Goal: Contribute content

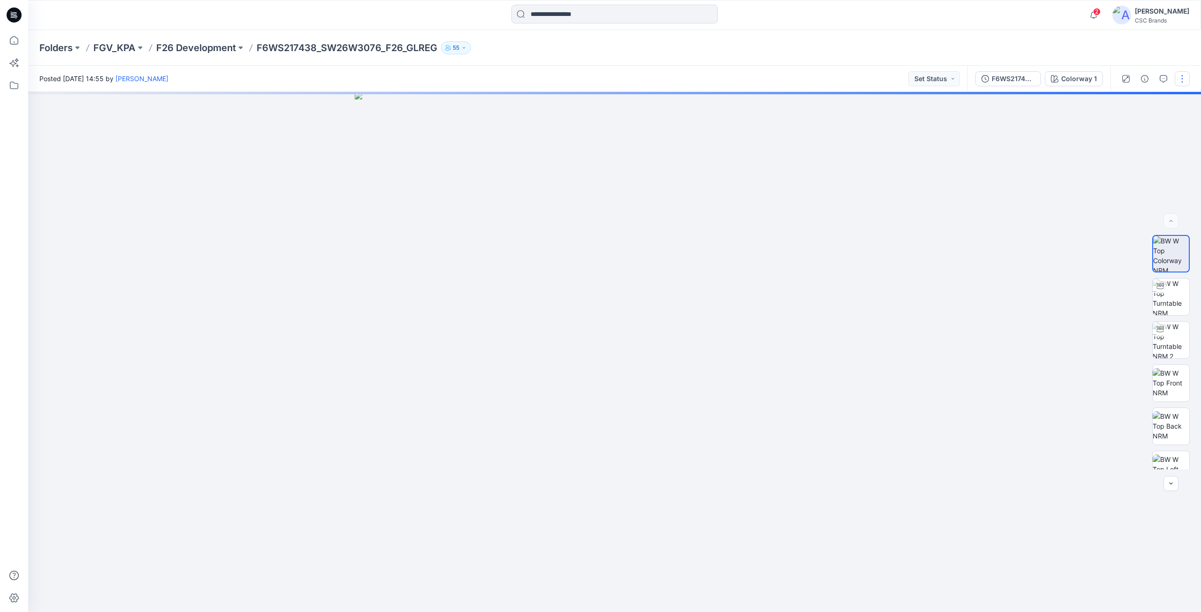
click at [1184, 81] on button "button" at bounding box center [1182, 78] width 15 height 15
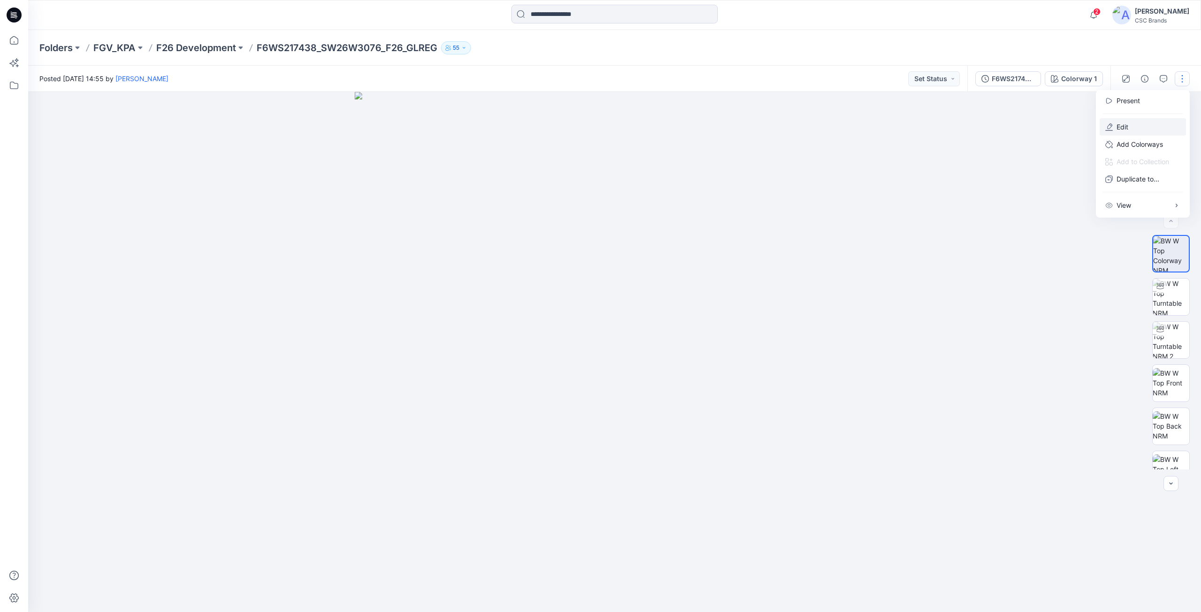
click at [1122, 129] on p "Edit" at bounding box center [1123, 127] width 12 height 10
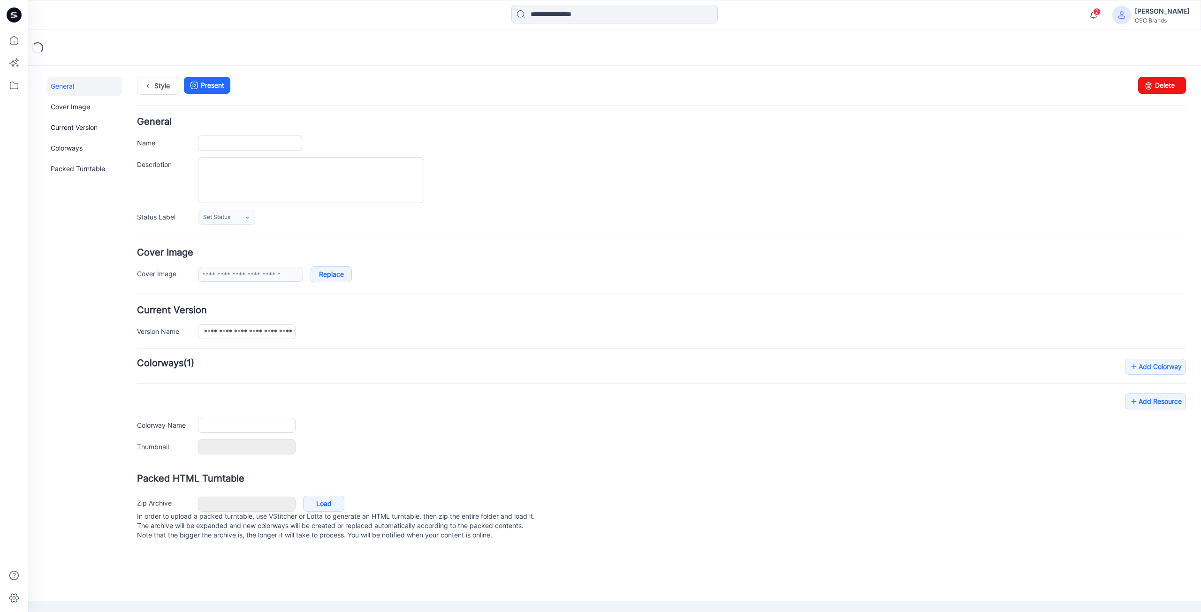
type input "**********"
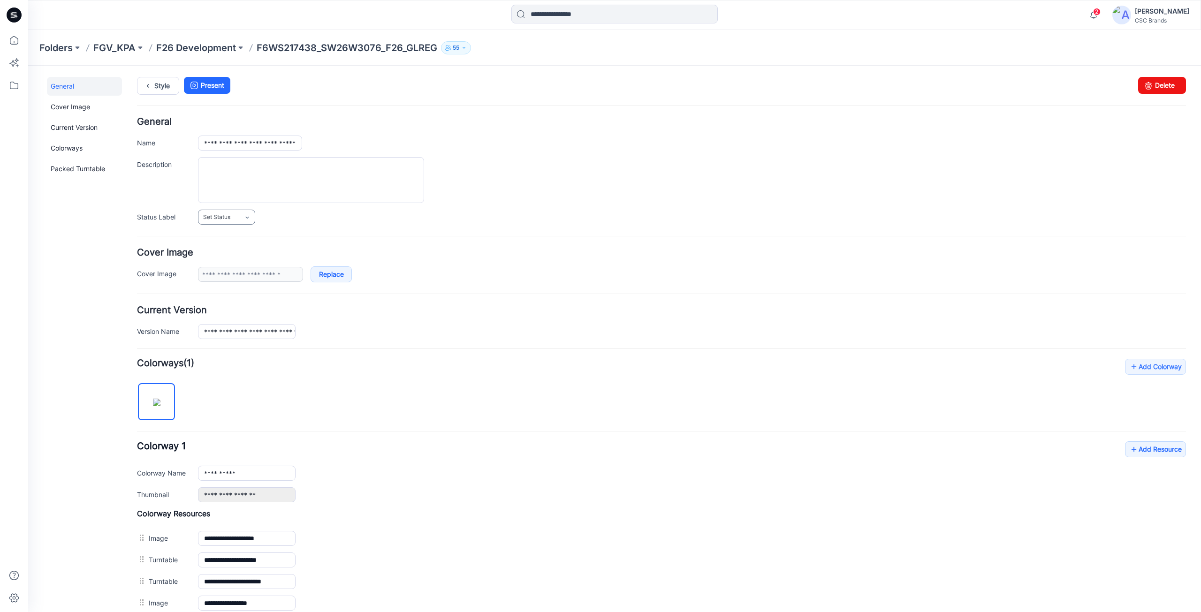
click at [239, 218] on link "Set Status" at bounding box center [226, 217] width 57 height 15
click at [229, 321] on link "F/A Virtual" at bounding box center [235, 320] width 71 height 20
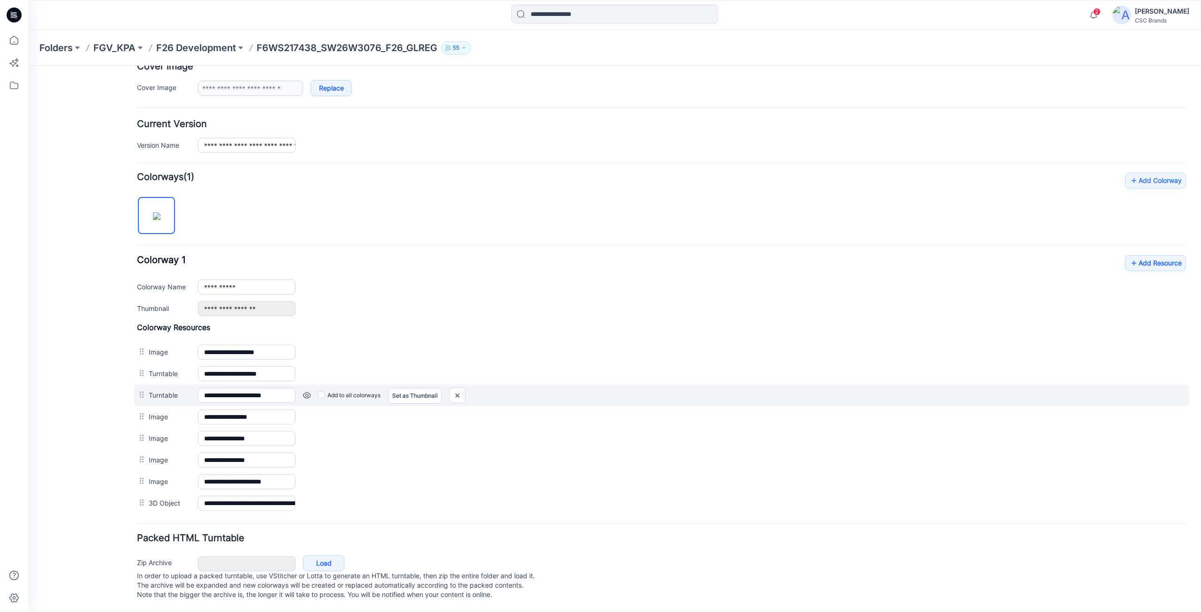
scroll to position [196, 0]
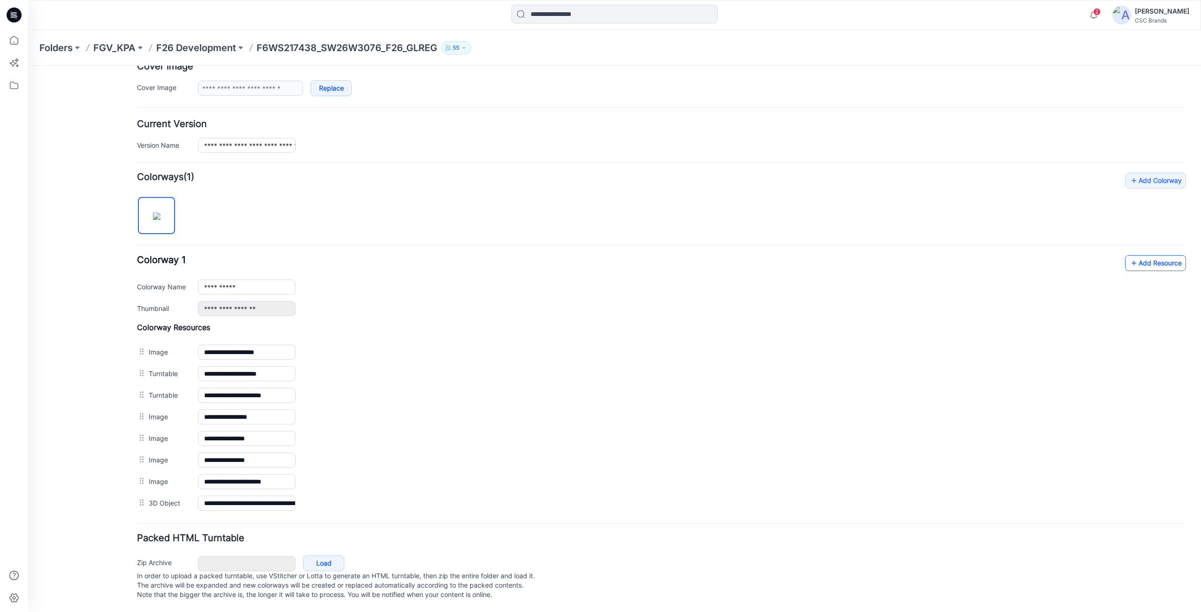
click at [1147, 255] on link "Add Resource" at bounding box center [1155, 263] width 61 height 16
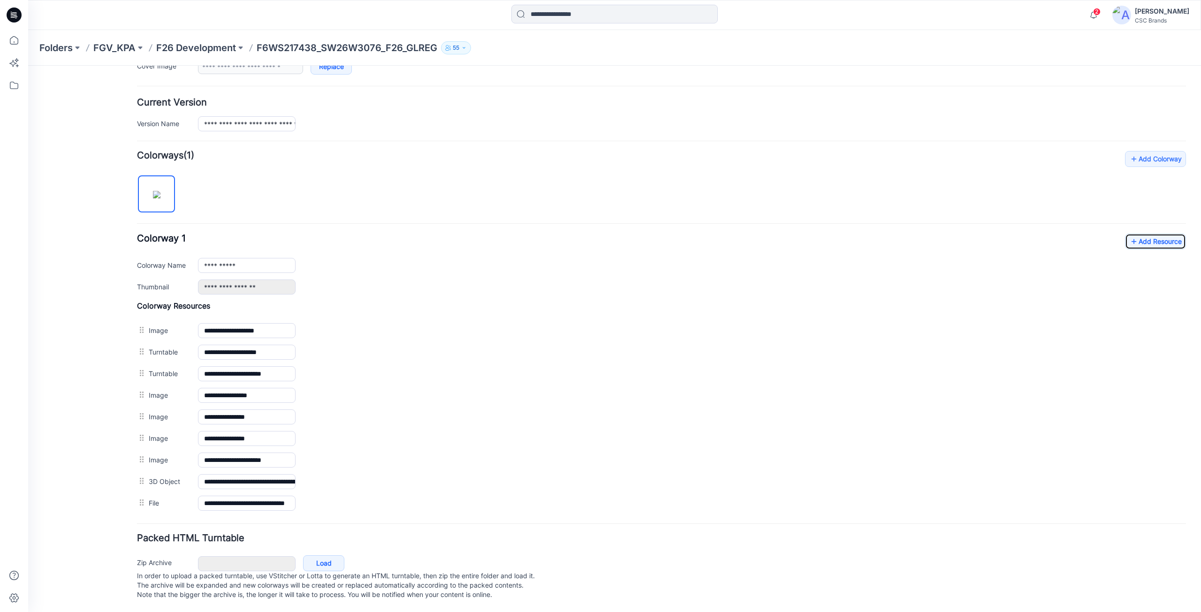
scroll to position [217, 0]
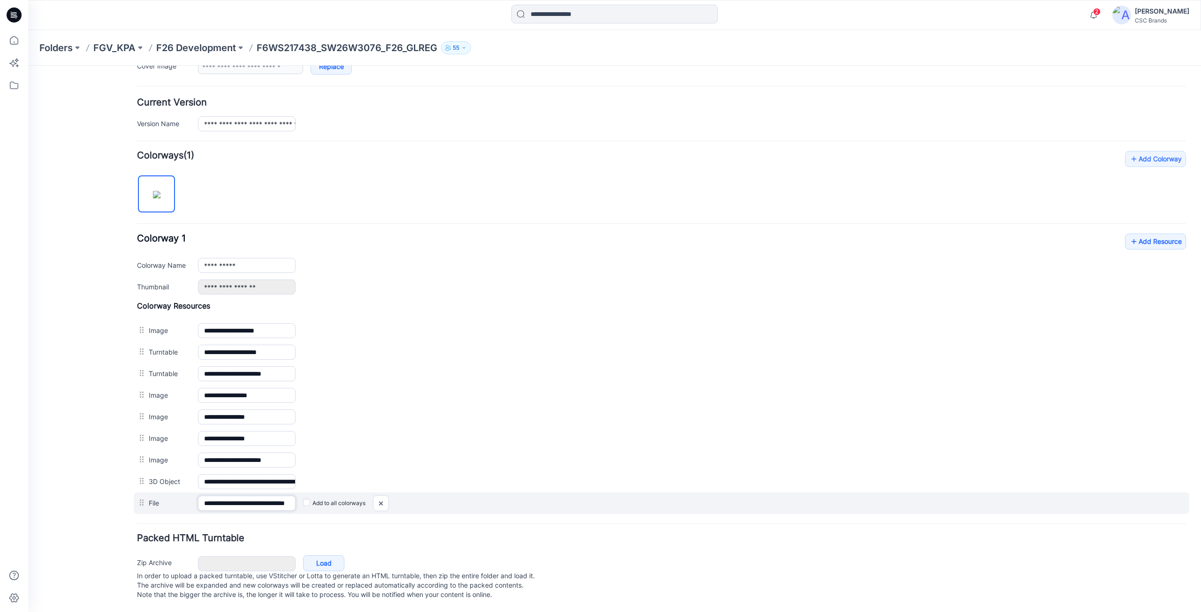
click at [257, 496] on input "**********" at bounding box center [247, 503] width 98 height 15
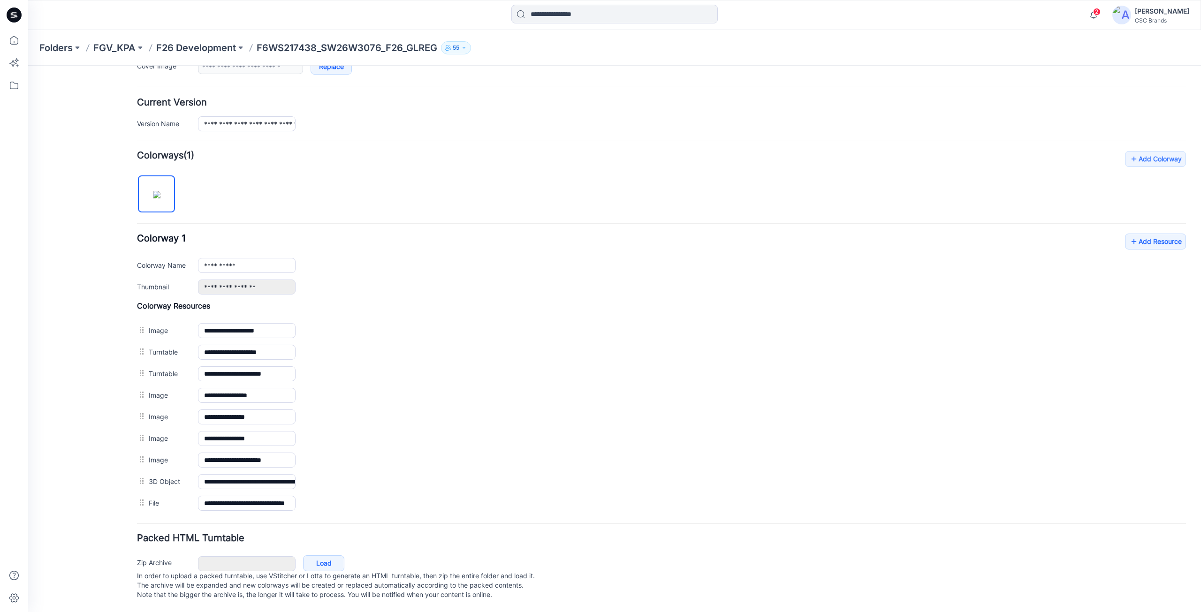
click at [561, 538] on div "Packed HTML Turntable Zip Archive Cancel Load In order to upload a packed turnt…" at bounding box center [661, 568] width 1049 height 69
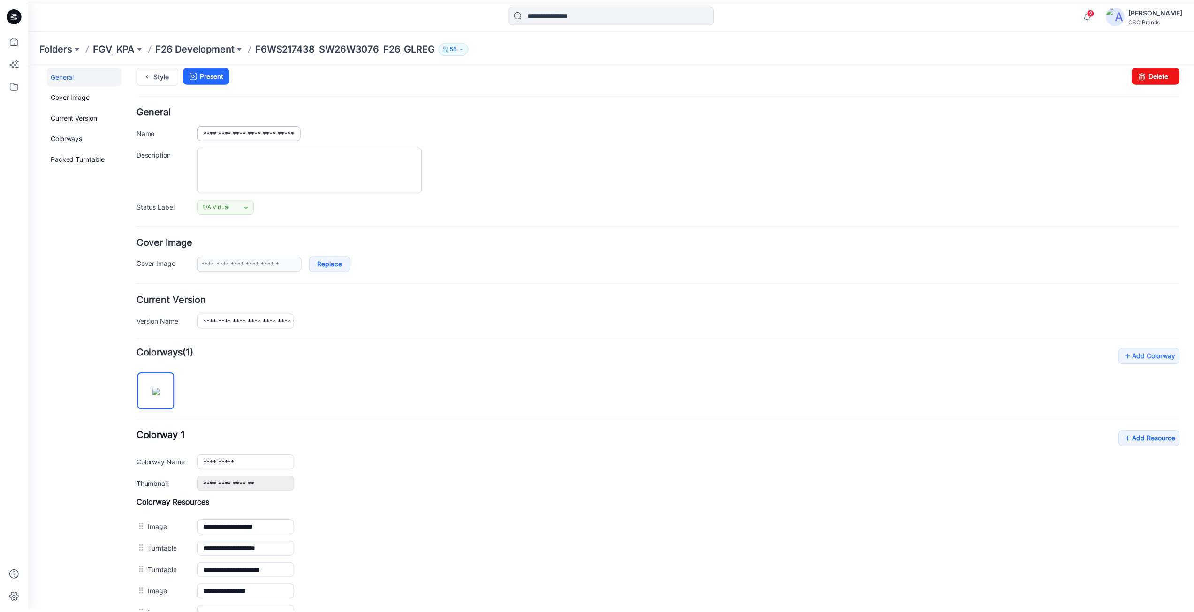
scroll to position [0, 0]
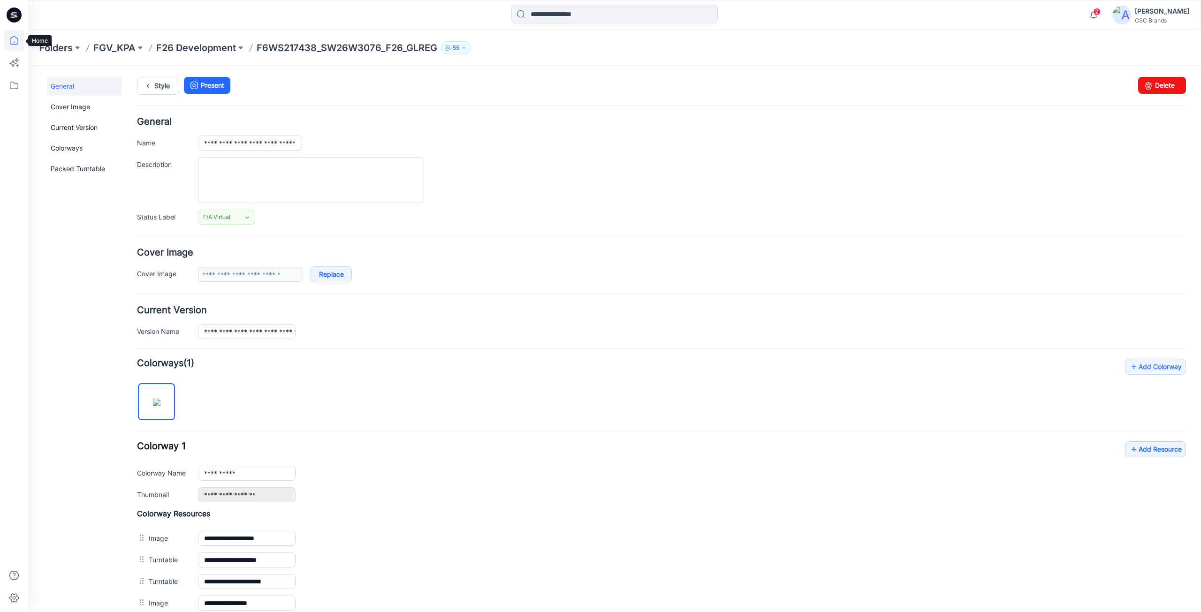
click at [15, 41] on icon at bounding box center [14, 40] width 21 height 21
